Goal: Task Accomplishment & Management: Complete application form

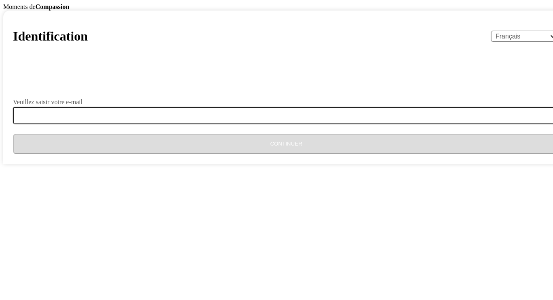
select select "fr"
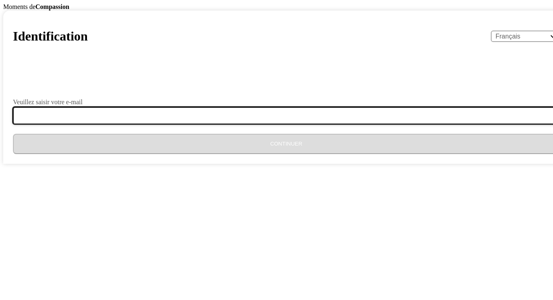
click at [244, 124] on input "Veuillez saisir votre e-mail" at bounding box center [291, 115] width 556 height 17
type input "[EMAIL_ADDRESS][DOMAIN_NAME]"
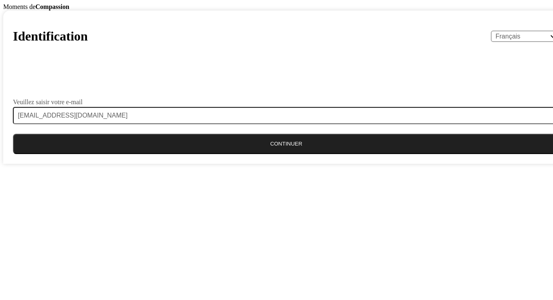
click at [260, 154] on button "Continuer" at bounding box center [286, 144] width 547 height 20
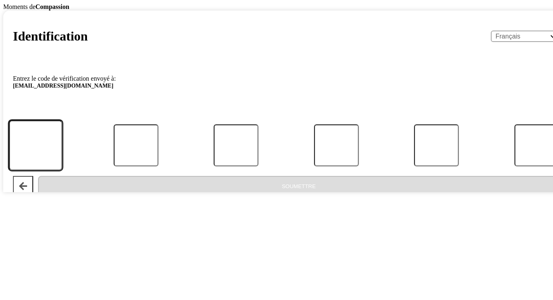
click at [62, 170] on input "Code" at bounding box center [35, 145] width 53 height 50
type input "2"
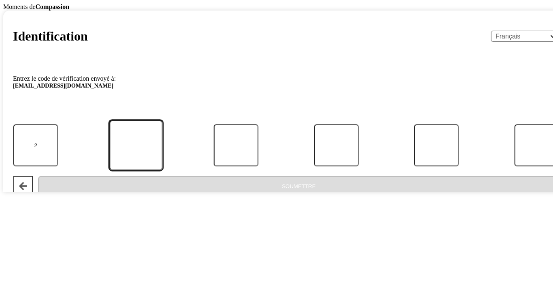
type input "2"
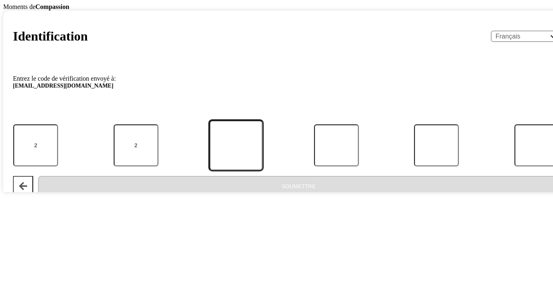
type input "2"
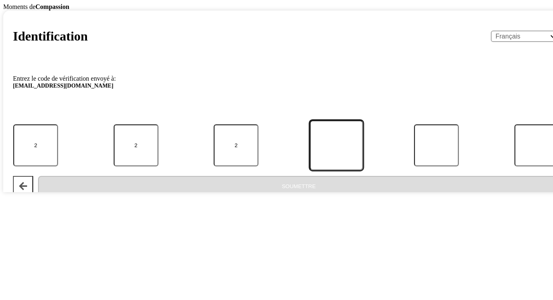
type input "2"
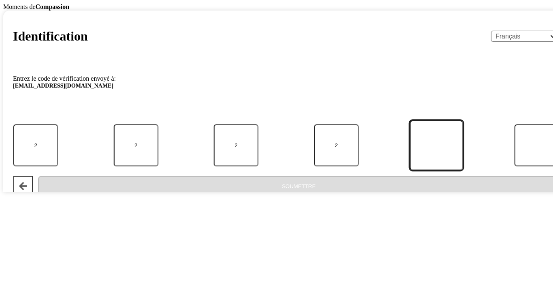
type input "4"
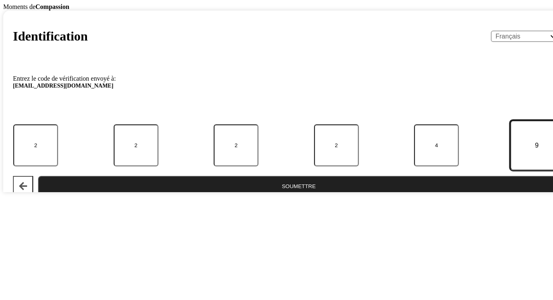
type input "9"
click at [38, 176] on button "Soumettre" at bounding box center [299, 186] width 522 height 20
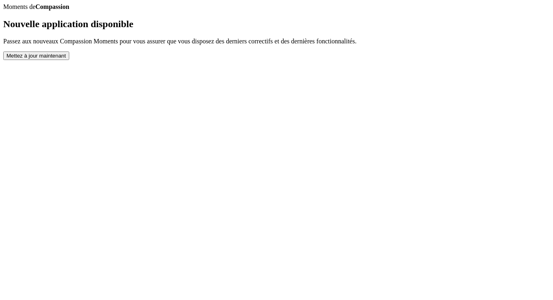
click at [69, 60] on button "Mettez à jour maintenant" at bounding box center [36, 55] width 66 height 9
